Goal: Task Accomplishment & Management: Complete application form

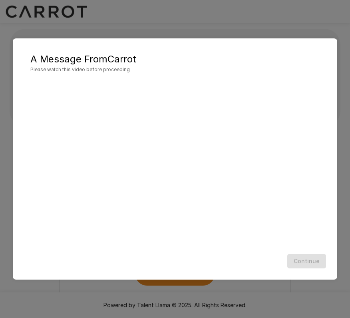
click at [332, 227] on div "A Message From Carrot Please watch this video before proceeding Continue" at bounding box center [175, 159] width 325 height 242
click at [310, 259] on button "Continue" at bounding box center [307, 261] width 39 height 15
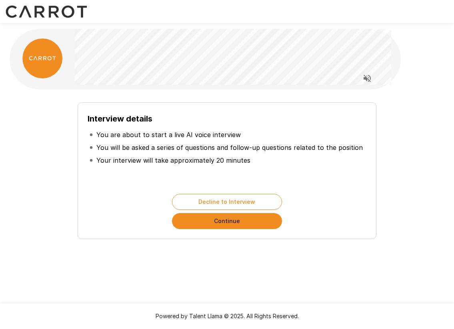
click at [229, 220] on button "Continue" at bounding box center [227, 221] width 110 height 16
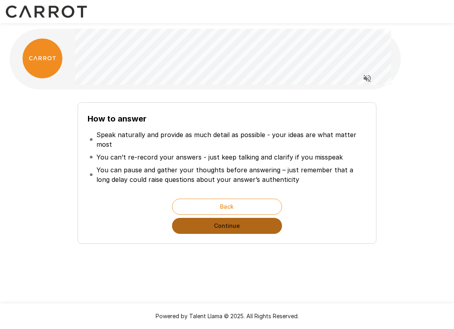
click at [228, 227] on button "Continue" at bounding box center [227, 226] width 110 height 16
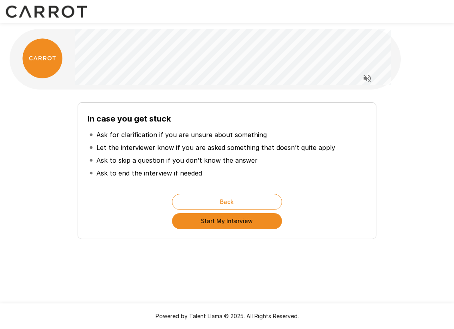
click at [234, 220] on button "Start My Interview" at bounding box center [227, 221] width 110 height 16
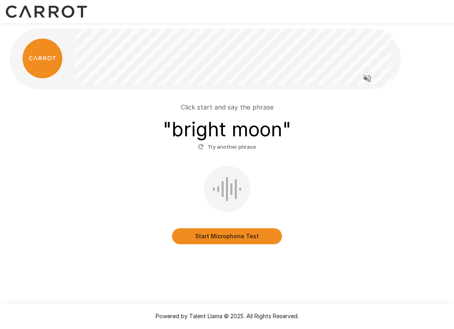
click at [229, 235] on button "Start Microphone Test" at bounding box center [227, 236] width 110 height 16
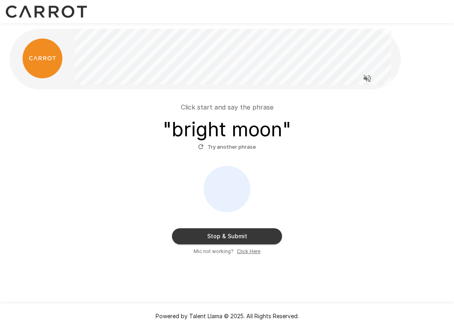
click at [230, 237] on button "Stop & Submit" at bounding box center [227, 236] width 110 height 16
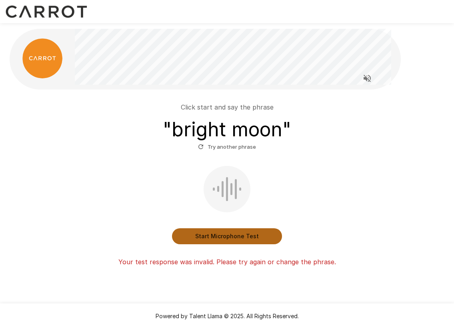
click at [228, 233] on button "Start Microphone Test" at bounding box center [227, 236] width 110 height 16
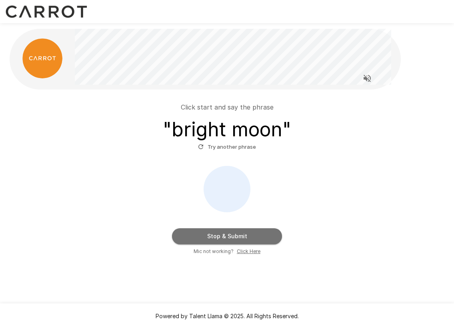
click at [228, 233] on button "Stop & Submit" at bounding box center [227, 236] width 110 height 16
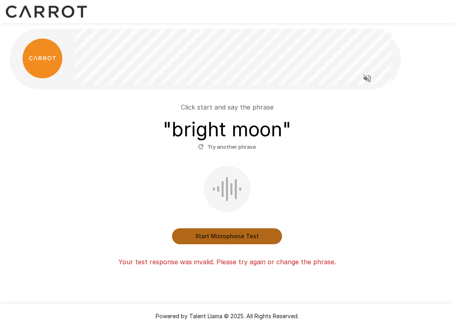
click at [230, 236] on button "Start Microphone Test" at bounding box center [227, 236] width 110 height 16
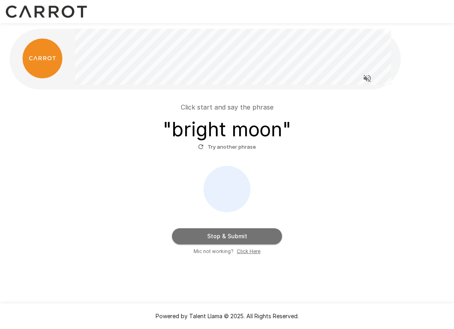
click at [230, 236] on button "Stop & Submit" at bounding box center [227, 236] width 110 height 16
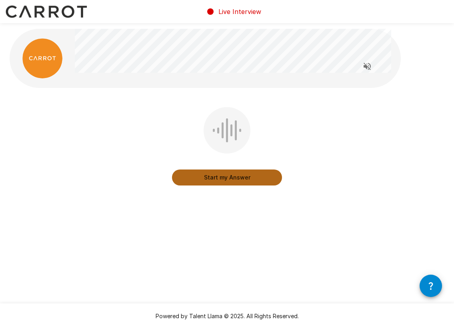
click at [227, 179] on button "Start my Answer" at bounding box center [227, 178] width 110 height 16
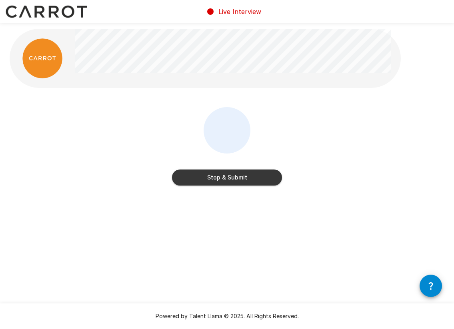
click at [230, 174] on button "Stop & Submit" at bounding box center [227, 178] width 110 height 16
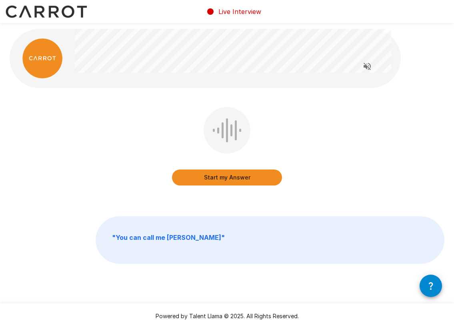
click at [350, 64] on icon "Read questions aloud" at bounding box center [367, 67] width 10 height 10
click at [242, 176] on button "Start my Answer" at bounding box center [227, 178] width 110 height 16
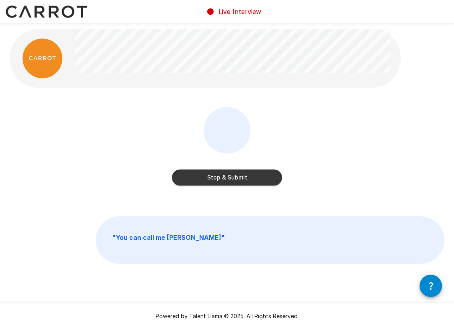
click at [239, 178] on button "Stop & Submit" at bounding box center [227, 178] width 110 height 16
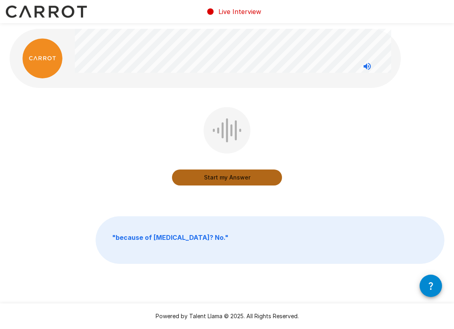
click at [237, 184] on button "Start my Answer" at bounding box center [227, 178] width 110 height 16
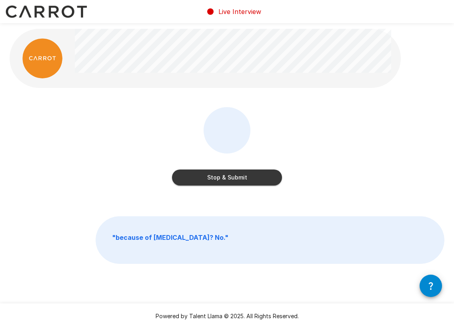
click at [218, 176] on button "Stop & Submit" at bounding box center [227, 178] width 110 height 16
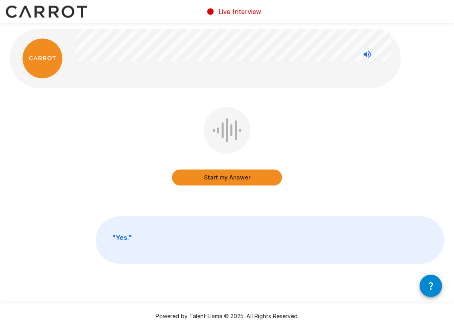
click at [244, 180] on button "Start my Answer" at bounding box center [227, 178] width 110 height 16
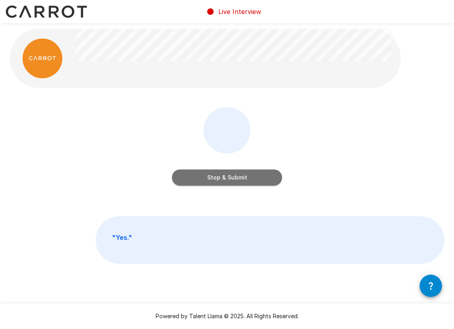
click at [233, 178] on button "Stop & Submit" at bounding box center [227, 178] width 110 height 16
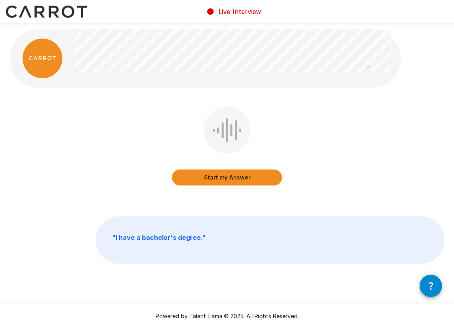
click at [226, 177] on button "Start my Answer" at bounding box center [227, 178] width 110 height 16
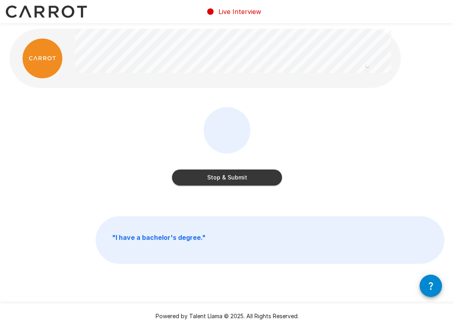
click at [227, 181] on button "Stop & Submit" at bounding box center [227, 178] width 110 height 16
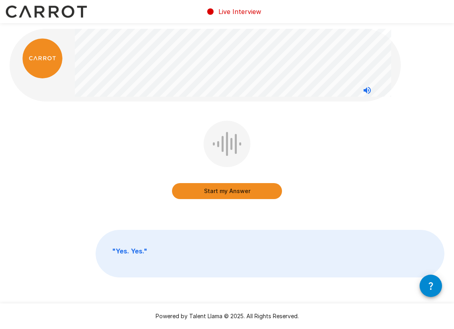
click at [224, 189] on button "Start my Answer" at bounding box center [227, 191] width 110 height 16
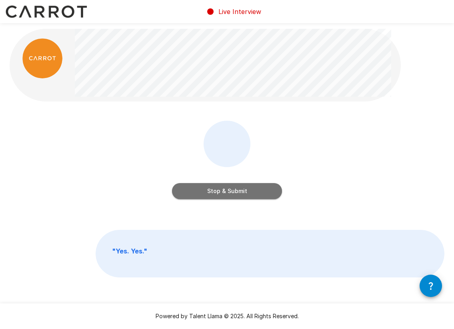
click at [226, 190] on button "Stop & Submit" at bounding box center [227, 191] width 110 height 16
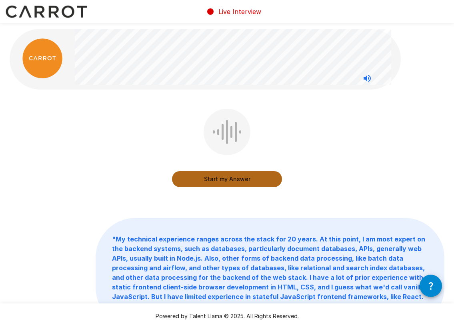
click at [235, 179] on button "Start my Answer" at bounding box center [227, 179] width 110 height 16
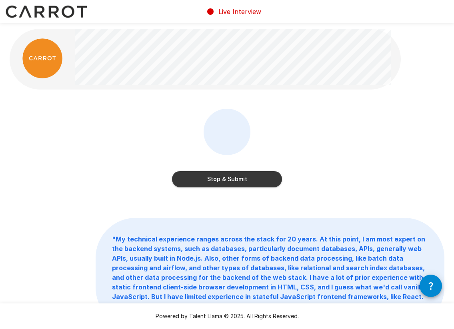
click at [231, 179] on button "Stop & Submit" at bounding box center [227, 179] width 110 height 16
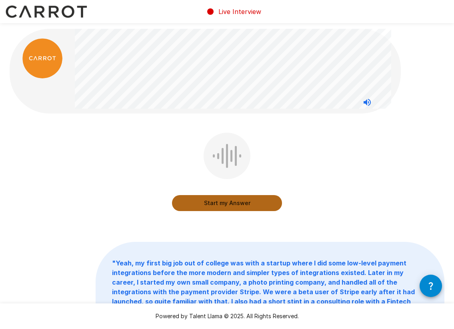
click at [234, 204] on button "Start my Answer" at bounding box center [227, 203] width 110 height 16
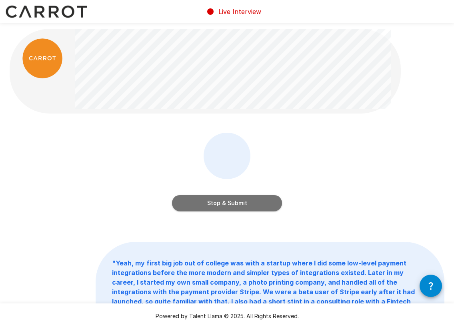
click at [218, 208] on button "Stop & Submit" at bounding box center [227, 203] width 110 height 16
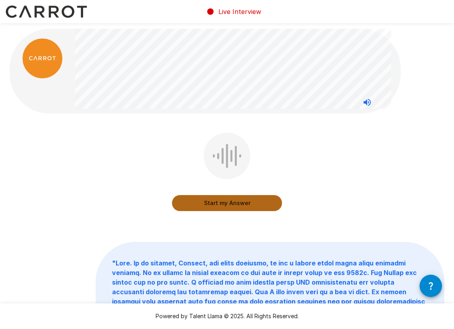
click at [228, 206] on button "Start my Answer" at bounding box center [227, 203] width 110 height 16
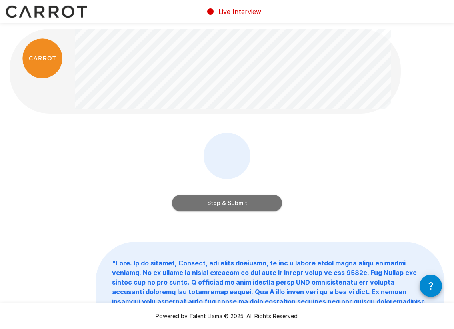
click at [236, 205] on button "Stop & Submit" at bounding box center [227, 203] width 110 height 16
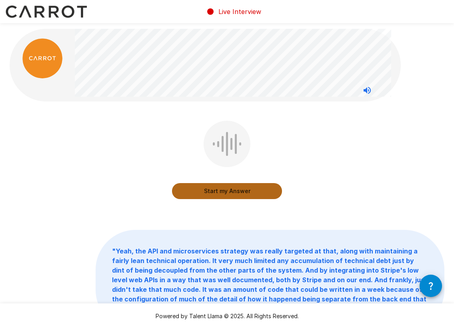
click at [233, 188] on button "Start my Answer" at bounding box center [227, 191] width 110 height 16
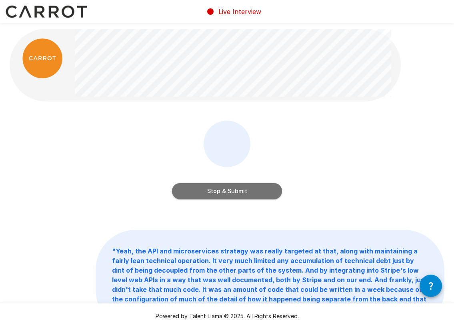
click at [237, 191] on button "Stop & Submit" at bounding box center [227, 191] width 110 height 16
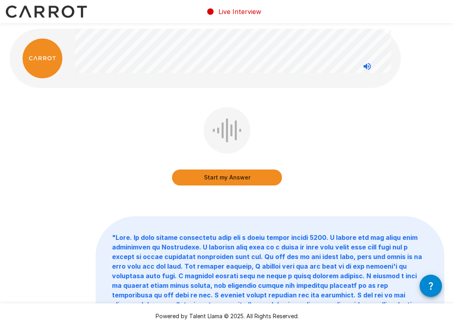
click at [229, 176] on button "Start my Answer" at bounding box center [227, 178] width 110 height 16
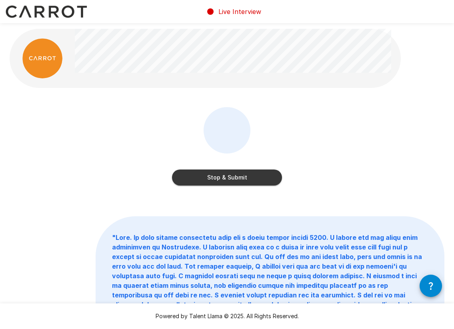
click at [220, 181] on button "Stop & Submit" at bounding box center [227, 178] width 110 height 16
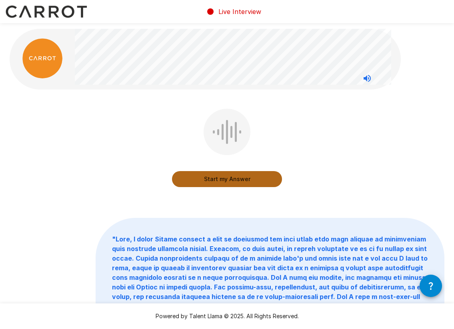
click at [245, 179] on button "Start my Answer" at bounding box center [227, 179] width 110 height 16
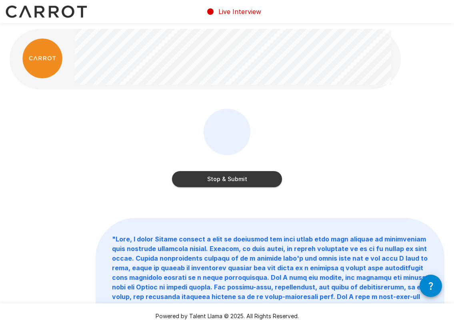
click at [226, 187] on div "Stop & Submit" at bounding box center [227, 150] width 110 height 82
click at [227, 182] on button "Stop & Submit" at bounding box center [227, 179] width 110 height 16
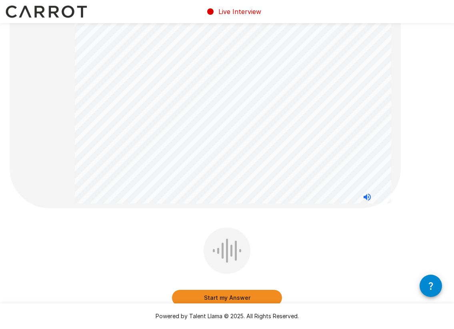
scroll to position [123, 0]
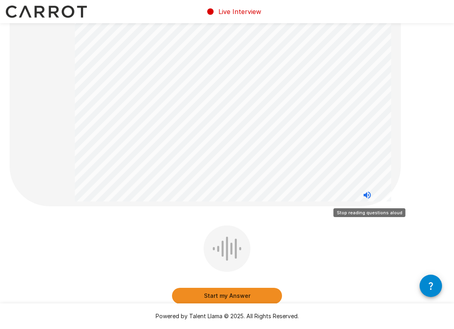
click at [350, 195] on icon "Stop reading questions aloud" at bounding box center [367, 195] width 7 height 7
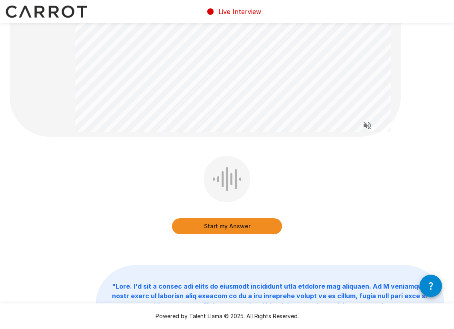
scroll to position [192, 0]
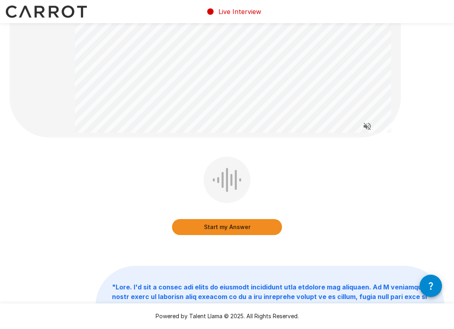
click at [224, 226] on button "Start my Answer" at bounding box center [227, 227] width 110 height 16
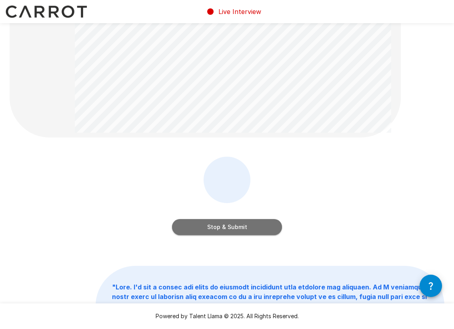
click at [208, 228] on button "Stop & Submit" at bounding box center [227, 227] width 110 height 16
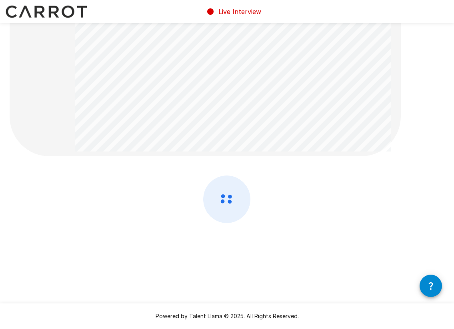
scroll to position [0, 0]
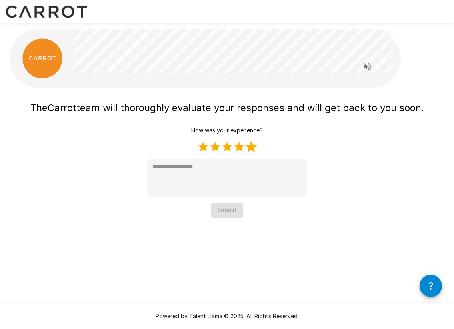
click at [249, 145] on label "5 Stars" at bounding box center [251, 147] width 12 height 12
type textarea "*"
click at [216, 216] on button "Submit" at bounding box center [227, 210] width 32 height 15
